Goal: Book appointment/travel/reservation

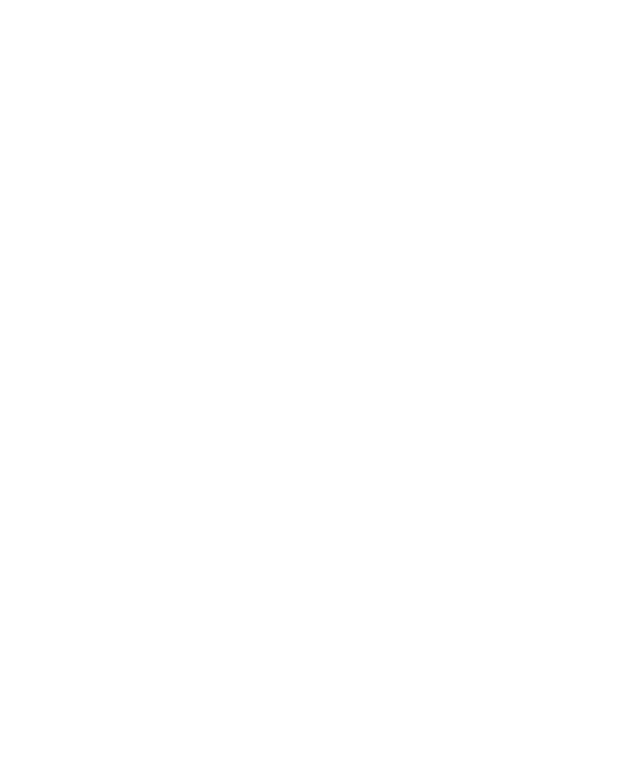
scroll to position [2401, 0]
click at [345, 124] on link "Alle Familienhotels auf einen Blick" at bounding box center [317, 120] width 218 height 12
click at [590, 220] on icon at bounding box center [601, 233] width 34 height 27
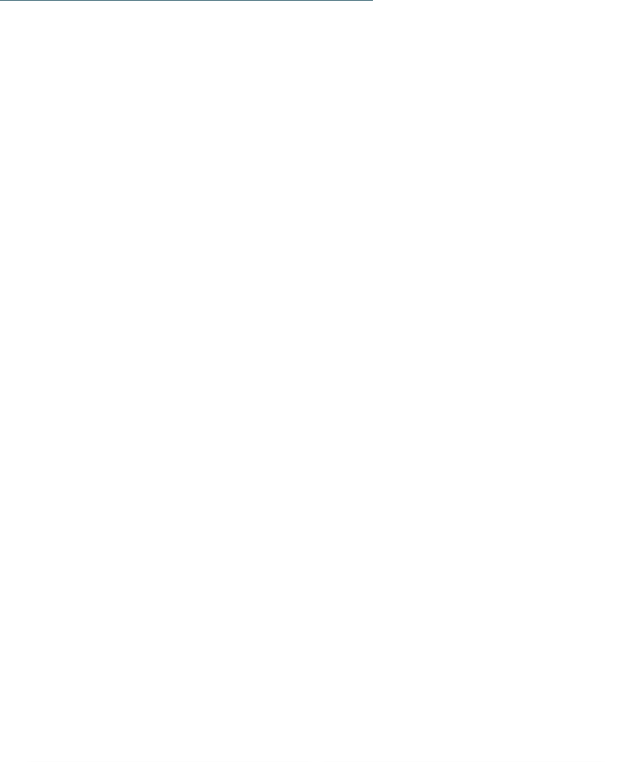
scroll to position [3834, 0]
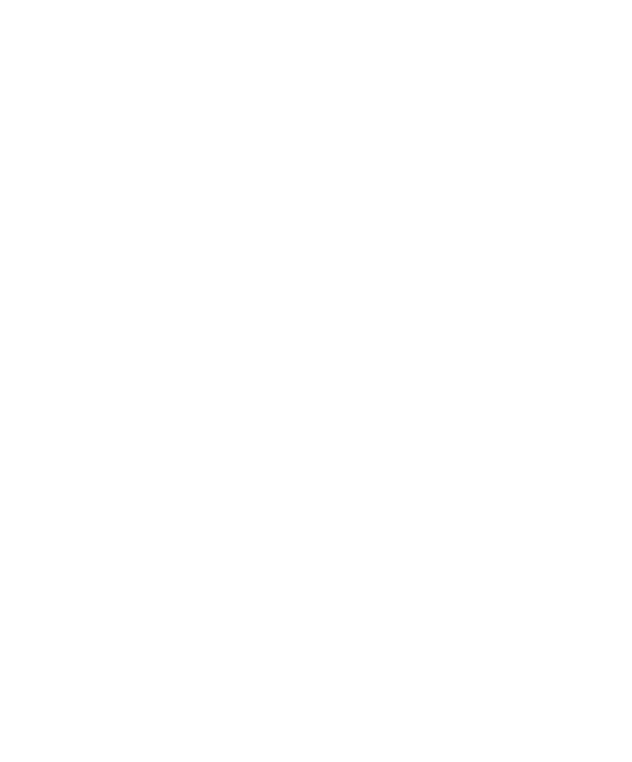
click at [586, 511] on div "Dolomiten – Ehrenburg/Kiens Falkensteiner Family Resort Lido ****ˢ Stammhaus de…" at bounding box center [462, 581] width 277 height 282
click at [83, 328] on span "[PERSON_NAME] und sein Team" at bounding box center [155, 337] width 216 height 18
click at [165, 383] on h4 "linara mountain family stay ***" at bounding box center [170, 393] width 246 height 20
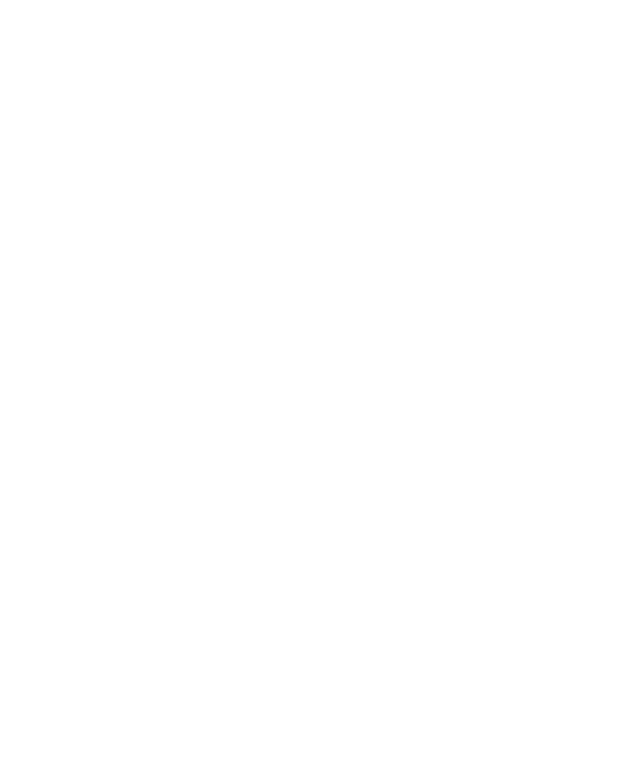
scroll to position [45, 0]
click at [206, 575] on h4 "Movi Family Apart-Hotel" at bounding box center [170, 585] width 246 height 20
click at [324, 454] on span "Für Genießer" at bounding box center [316, 460] width 79 height 13
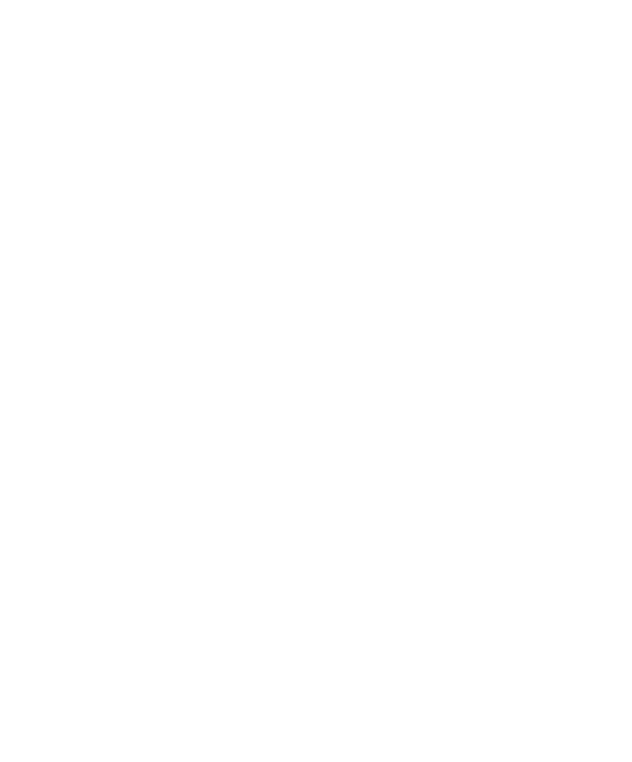
scroll to position [3354, 0]
